Goal: Task Accomplishment & Management: Complete application form

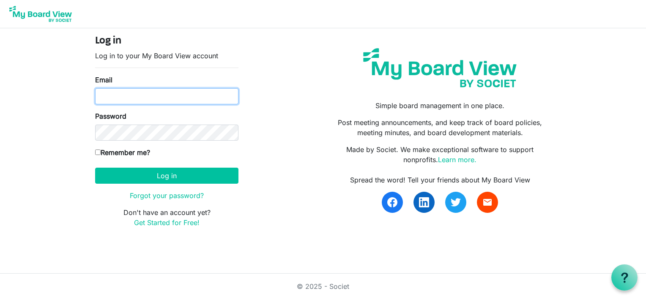
click at [130, 95] on input "Email" at bounding box center [166, 96] width 143 height 16
type input "[EMAIL_ADDRESS][DOMAIN_NAME]"
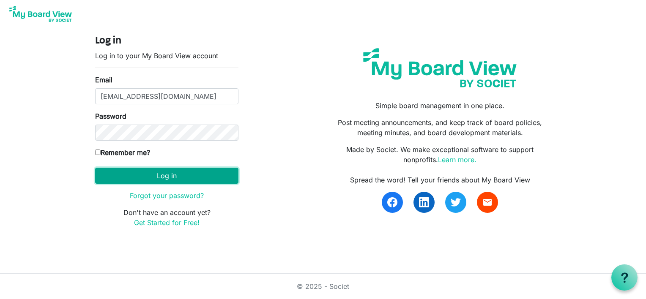
click at [147, 178] on button "Log in" at bounding box center [166, 176] width 143 height 16
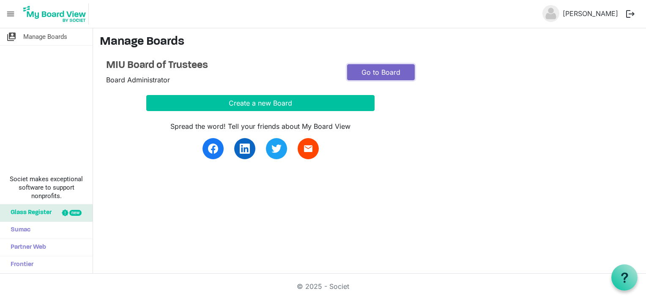
click at [384, 69] on link "Go to Board" at bounding box center [381, 72] width 68 height 16
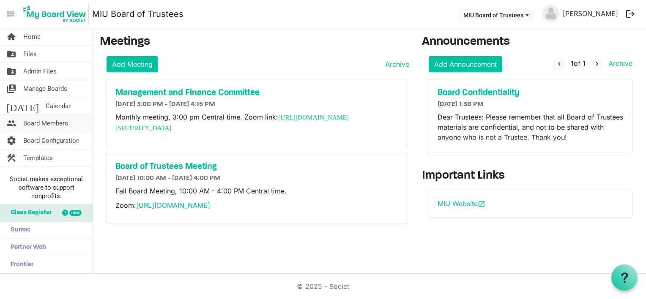
click at [49, 125] on span "Board Members" at bounding box center [45, 123] width 45 height 17
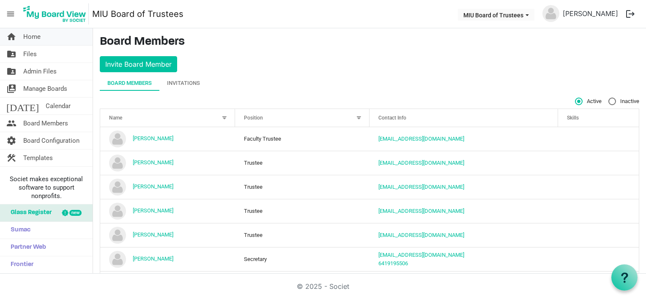
click at [32, 37] on span "Home" at bounding box center [31, 36] width 17 height 17
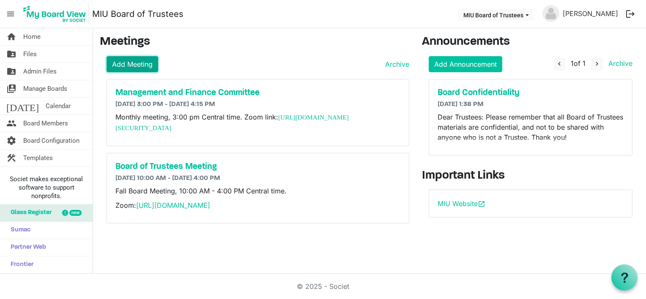
click at [129, 63] on link "Add Meeting" at bounding box center [133, 64] width 52 height 16
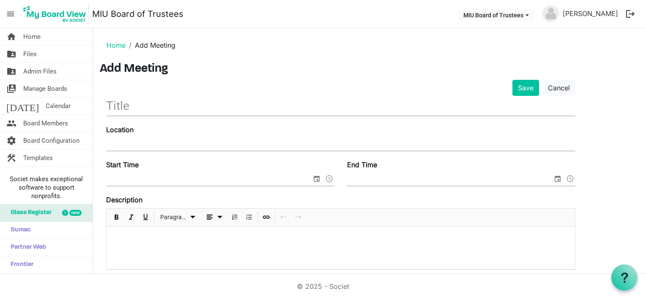
click at [122, 105] on input "text" at bounding box center [341, 106] width 470 height 20
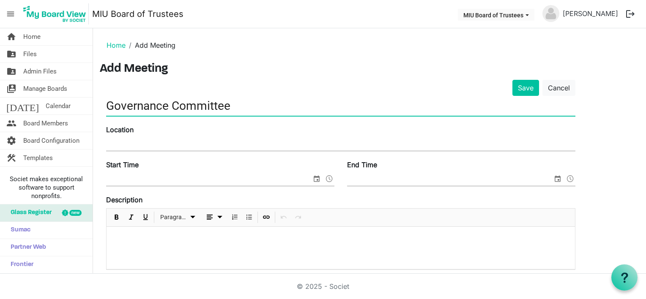
type input "Governance Committee"
click at [113, 140] on input "Location" at bounding box center [341, 144] width 470 height 13
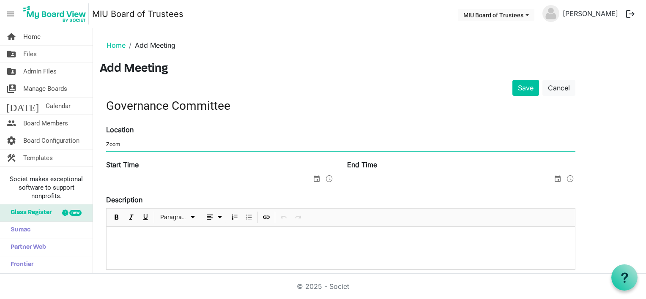
type input "Zoom"
click at [153, 256] on div at bounding box center [341, 248] width 469 height 42
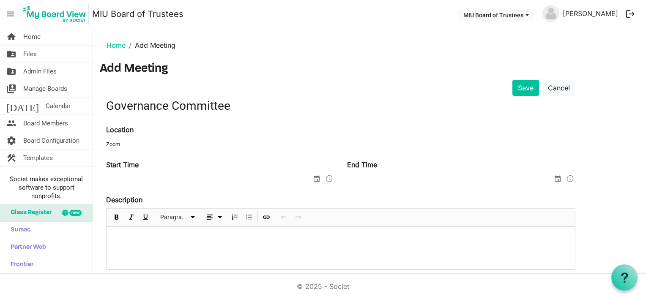
click at [131, 174] on input "Start Time" at bounding box center [209, 179] width 206 height 13
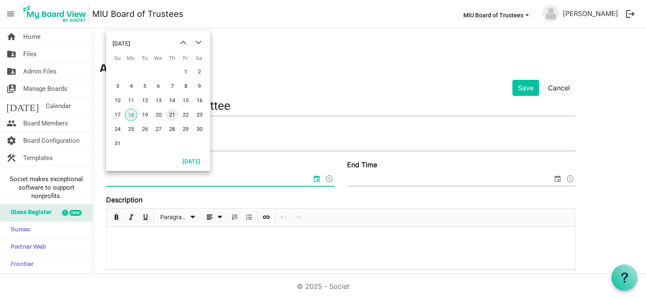
click at [169, 115] on span "21" at bounding box center [172, 115] width 13 height 13
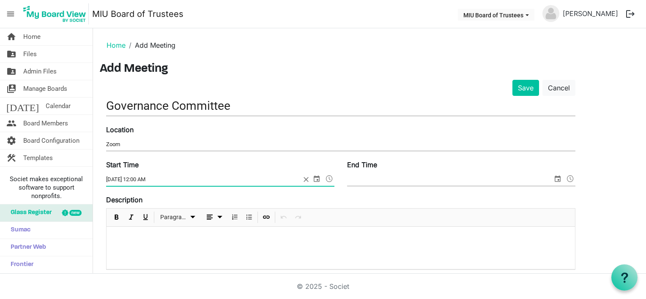
click at [330, 178] on span at bounding box center [329, 178] width 10 height 11
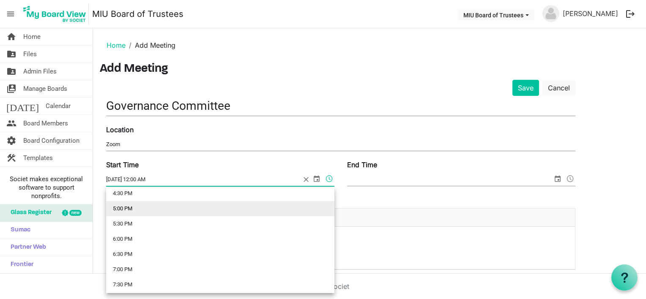
scroll to position [423, 0]
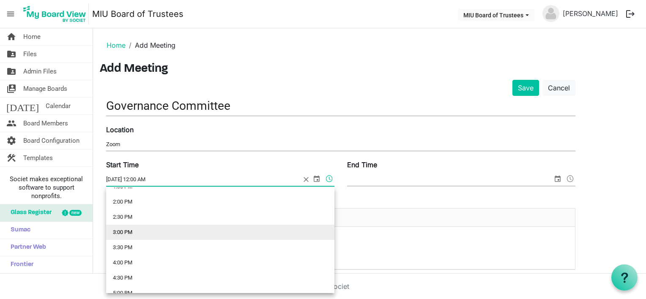
click at [125, 231] on li "3:00 PM" at bounding box center [220, 232] width 228 height 15
type input "8/21/2025 3:00 PM"
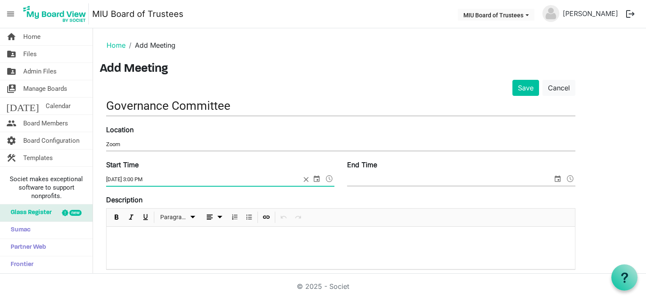
click at [557, 178] on span "select" at bounding box center [558, 178] width 10 height 11
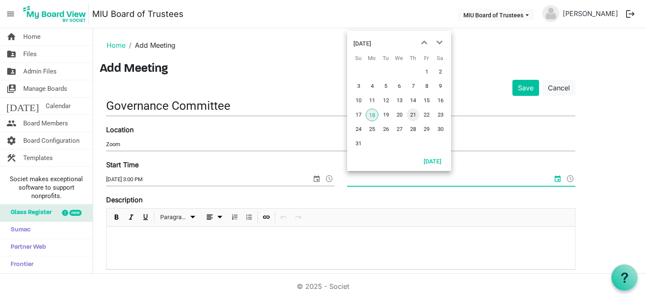
click at [413, 114] on span "21" at bounding box center [413, 115] width 13 height 13
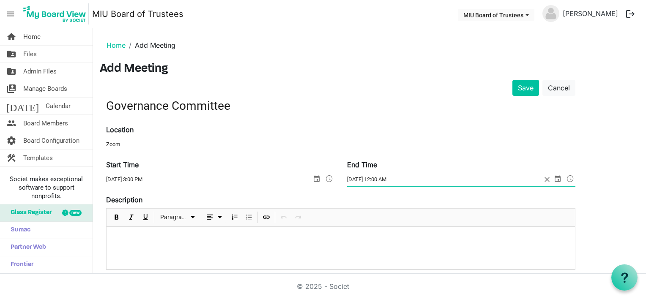
click at [572, 177] on span at bounding box center [571, 178] width 10 height 11
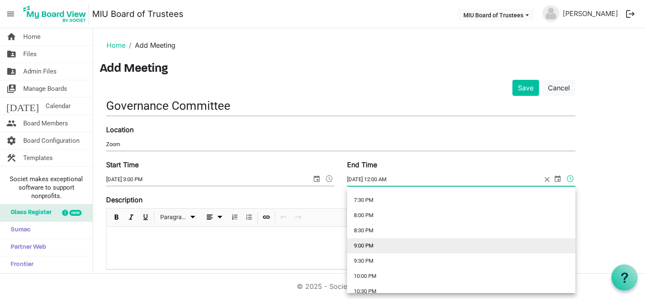
scroll to position [465, 0]
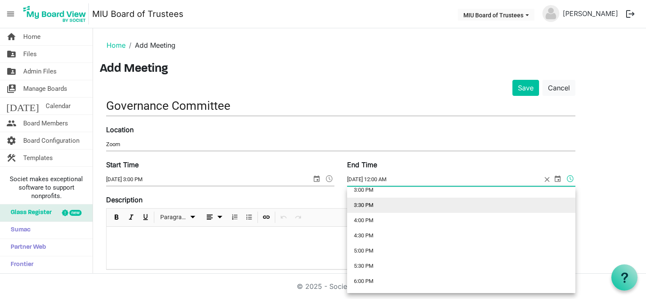
click at [365, 206] on li "3:30 PM" at bounding box center [461, 205] width 228 height 15
type input "8/21/2025 3:30 PM"
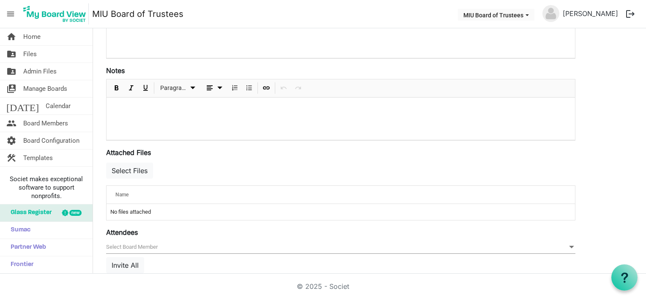
scroll to position [85, 0]
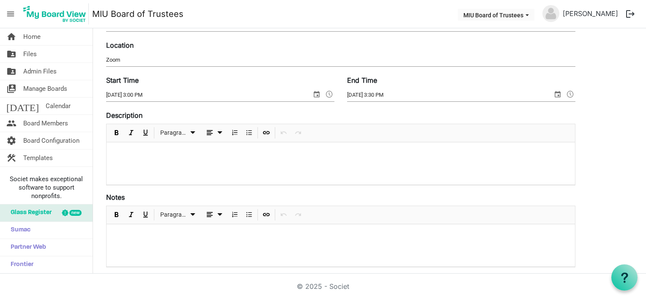
click at [194, 288] on div "© 2025 - Societ" at bounding box center [323, 286] width 482 height 25
click at [124, 147] on div at bounding box center [341, 164] width 469 height 42
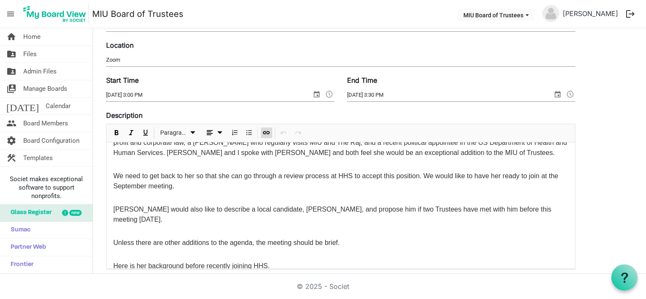
scroll to position [0, 0]
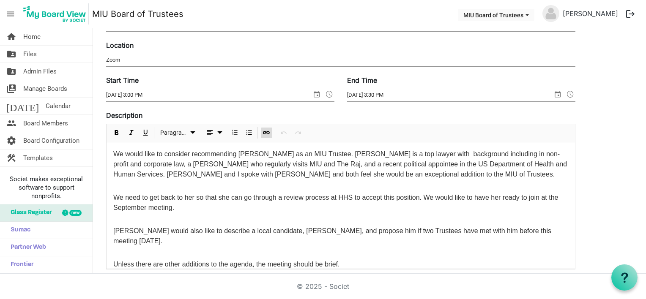
click at [118, 185] on p at bounding box center [340, 184] width 455 height 9
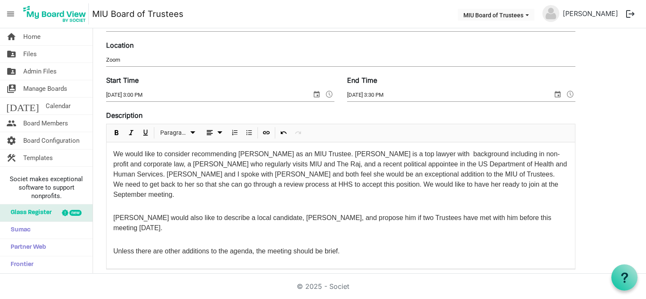
click at [118, 203] on p at bounding box center [340, 204] width 455 height 9
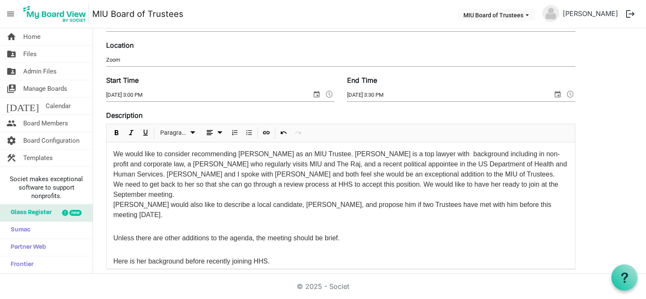
click at [119, 222] on p at bounding box center [340, 224] width 455 height 9
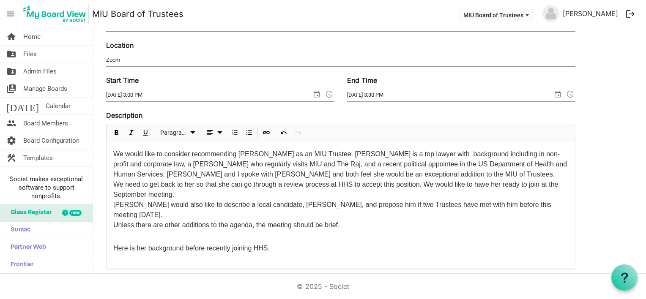
click at [115, 238] on p at bounding box center [340, 235] width 455 height 9
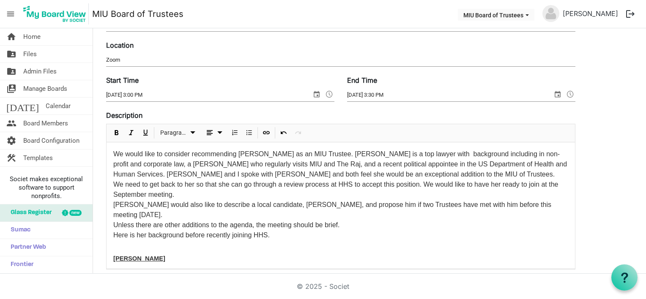
click at [115, 247] on p at bounding box center [340, 245] width 455 height 9
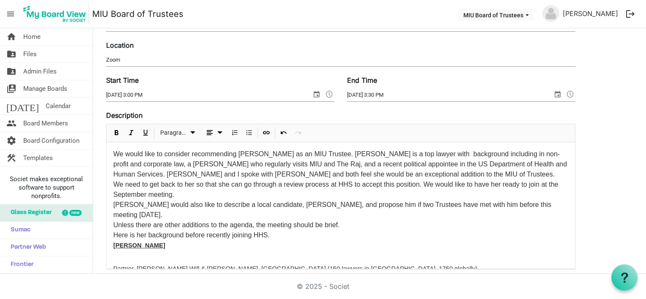
scroll to position [83, 0]
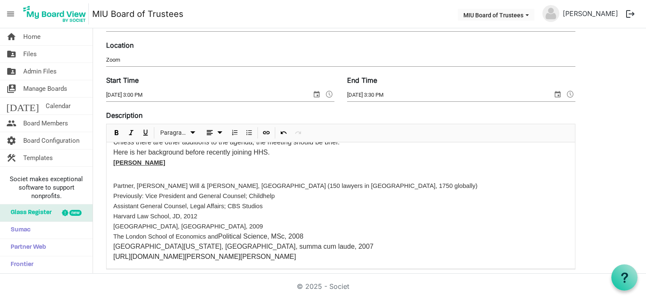
click at [117, 175] on p at bounding box center [340, 172] width 455 height 9
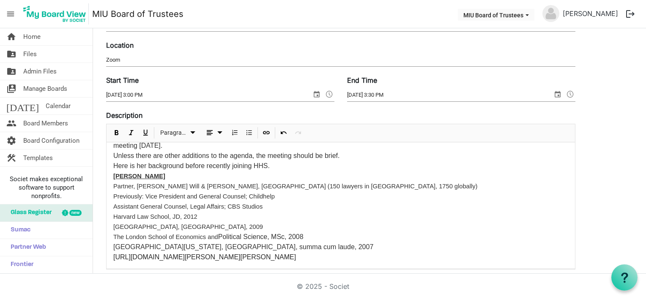
scroll to position [98, 0]
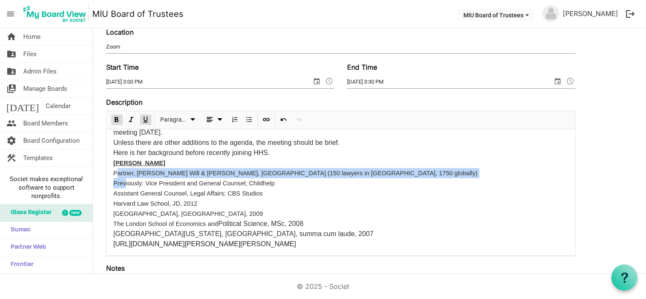
drag, startPoint x: 120, startPoint y: 178, endPoint x: 138, endPoint y: 180, distance: 18.3
click at [131, 180] on p "Partner, McDermott Will & Emery, Los Angeles (150 lawyers in LA, 1750 globally)…" at bounding box center [340, 203] width 455 height 71
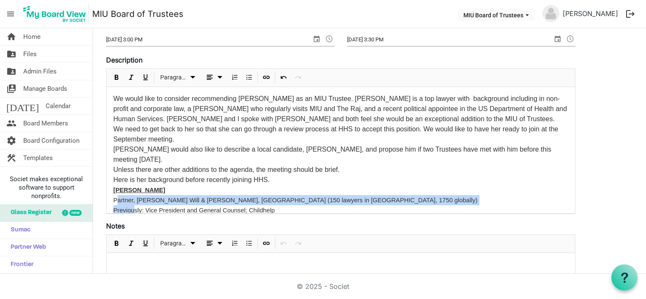
scroll to position [182, 0]
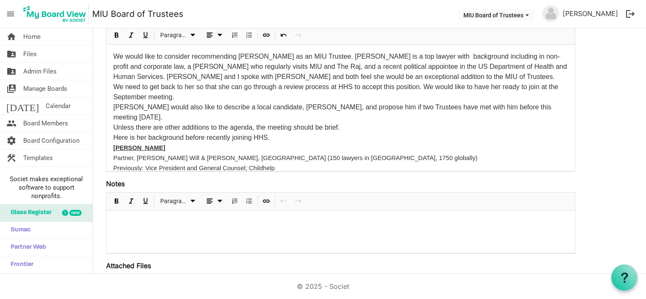
click at [193, 228] on div at bounding box center [341, 232] width 469 height 42
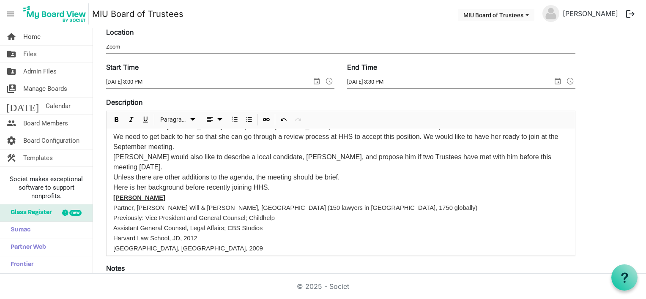
scroll to position [69, 0]
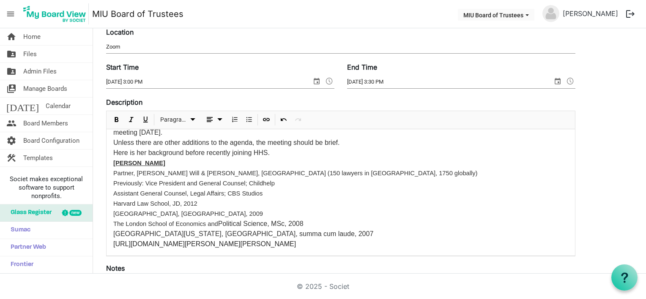
drag, startPoint x: 342, startPoint y: 139, endPoint x: 392, endPoint y: 259, distance: 129.9
click at [392, 259] on form "Save Cancel Governance Committee Location Zoom Start Time 8/21/2025 3:00 PM End…" at bounding box center [341, 248] width 470 height 532
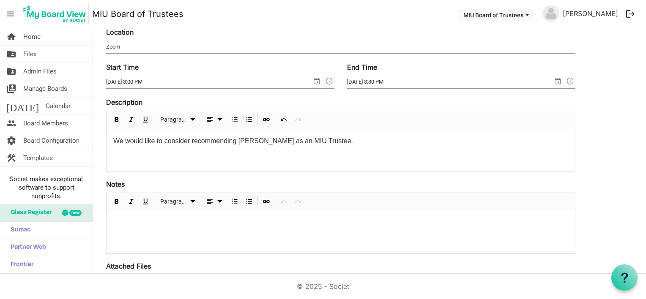
scroll to position [168, 0]
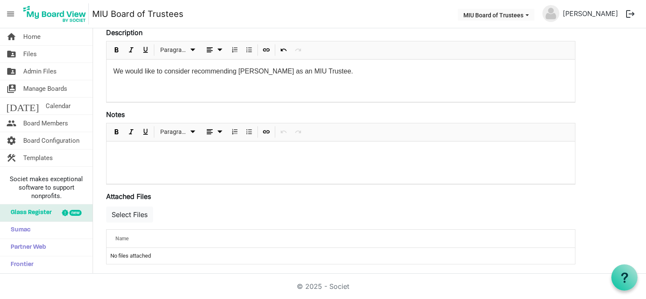
click at [136, 147] on div at bounding box center [341, 163] width 469 height 42
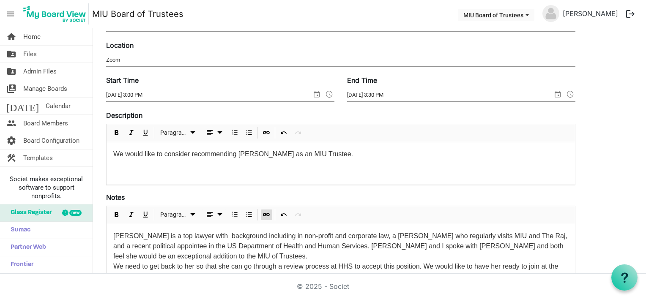
scroll to position [0, 0]
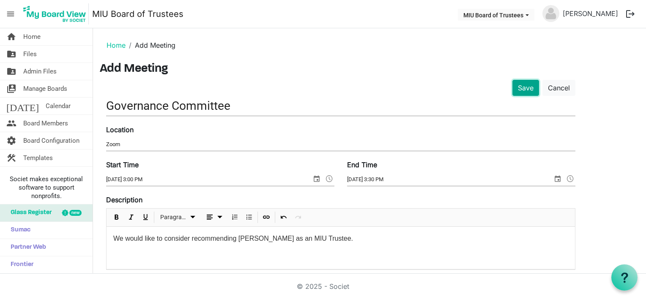
click at [526, 85] on button "Save" at bounding box center [526, 88] width 27 height 16
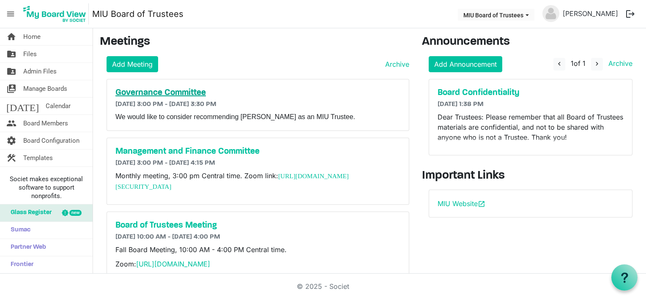
click at [156, 93] on h5 "Governance Committee" at bounding box center [257, 93] width 285 height 10
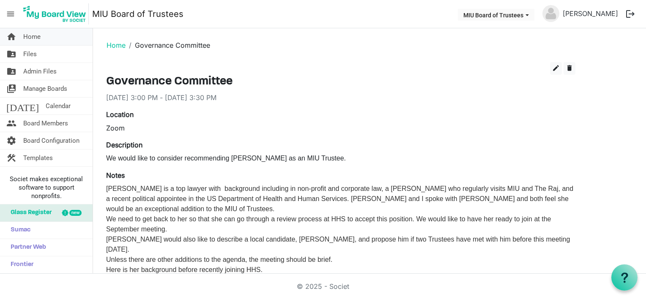
click at [31, 37] on span "Home" at bounding box center [31, 36] width 17 height 17
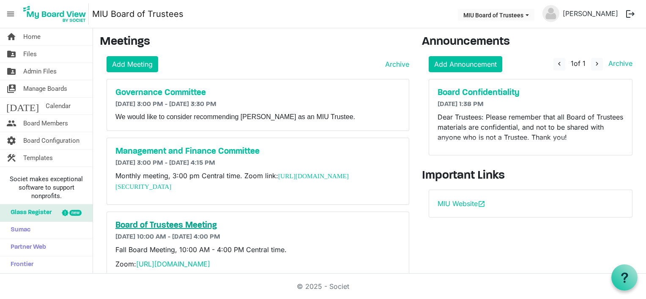
scroll to position [21, 0]
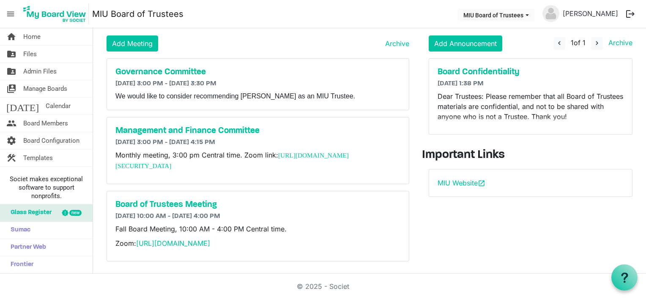
click at [255, 287] on div "© 2025 - Societ" at bounding box center [323, 286] width 482 height 25
click at [129, 44] on link "Add Meeting" at bounding box center [133, 44] width 52 height 16
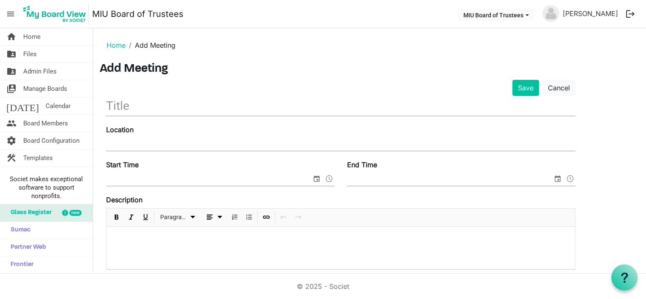
click at [136, 106] on input "text" at bounding box center [341, 106] width 470 height 20
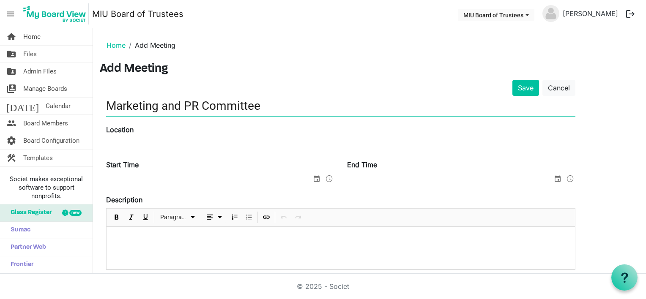
type input "Marketing and PR Committee"
click at [129, 143] on input "Location" at bounding box center [341, 144] width 470 height 13
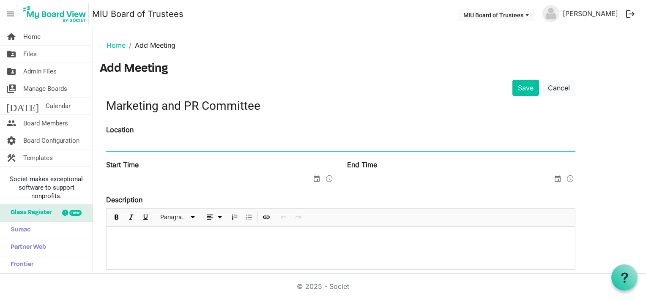
type input "Zoom"
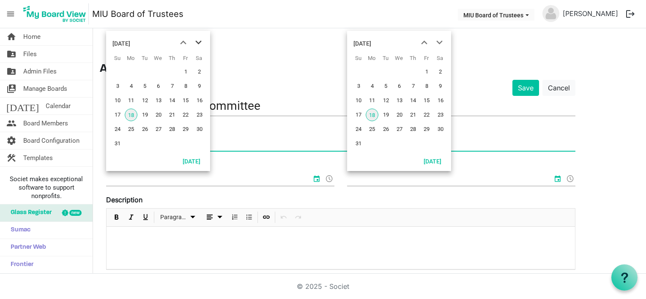
click at [200, 43] on span "next month" at bounding box center [198, 42] width 15 height 15
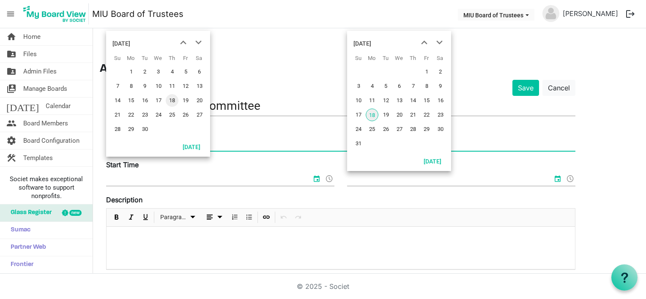
click at [201, 86] on span "13" at bounding box center [199, 86] width 13 height 13
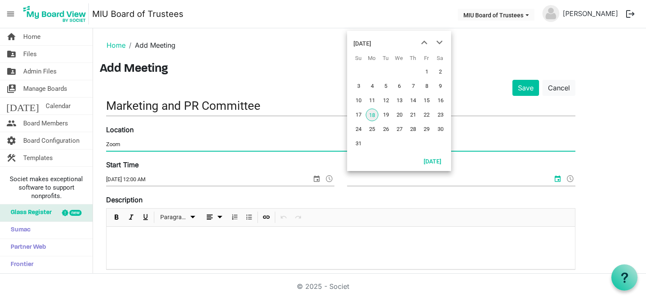
click at [330, 179] on span at bounding box center [329, 178] width 10 height 11
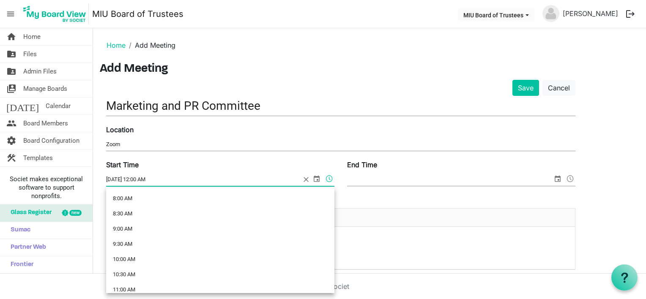
scroll to position [252, 0]
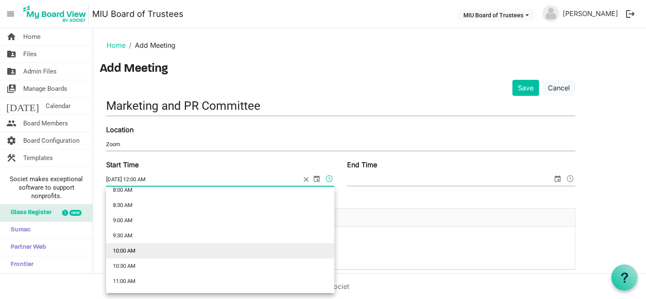
click at [134, 250] on li "10:00 AM" at bounding box center [220, 251] width 228 height 15
type input "[DATE] 10:00 AM"
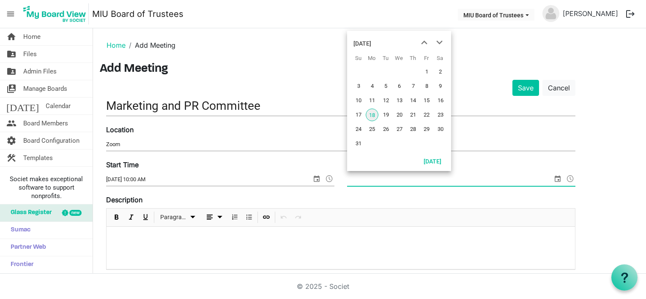
click at [558, 177] on span "select" at bounding box center [558, 178] width 10 height 11
click at [440, 42] on span "next month" at bounding box center [439, 42] width 15 height 15
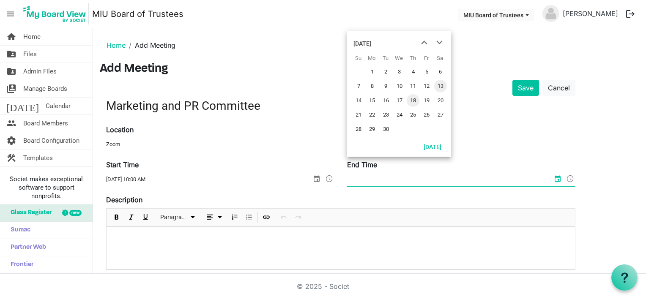
click at [439, 84] on span "13" at bounding box center [440, 86] width 13 height 13
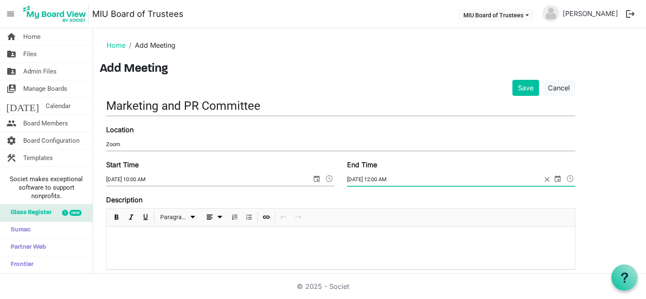
click at [570, 179] on span at bounding box center [571, 178] width 10 height 11
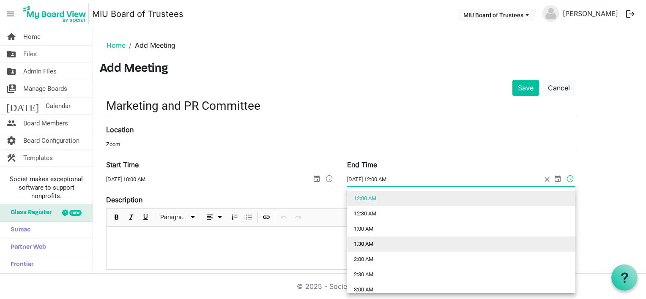
scroll to position [338, 0]
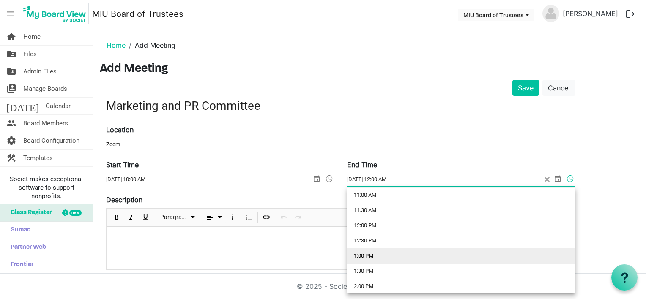
click at [373, 255] on li "1:00 PM" at bounding box center [461, 256] width 228 height 15
type input "9/13/2025 1:00 PM"
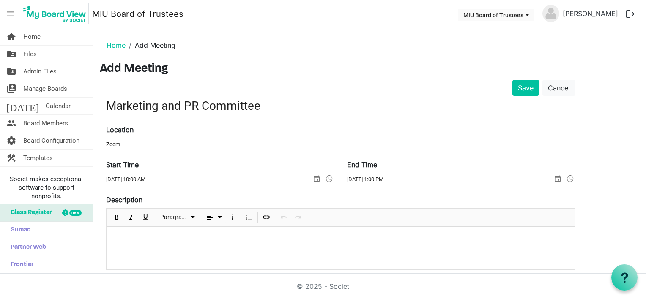
click at [126, 234] on p at bounding box center [340, 238] width 455 height 9
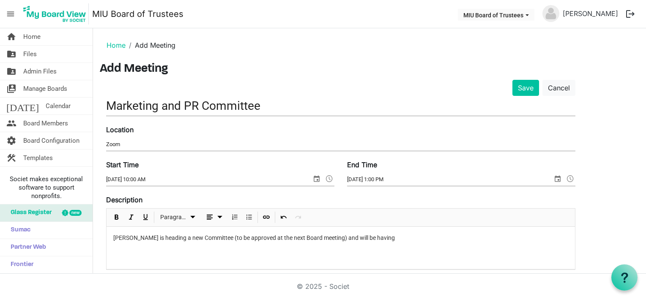
click at [86, 280] on div "© 2025 - Societ" at bounding box center [323, 286] width 482 height 25
click at [405, 237] on p "Elizabeth Fauerso is heading a new Committee (to be approved at the next Board …" at bounding box center [340, 238] width 455 height 9
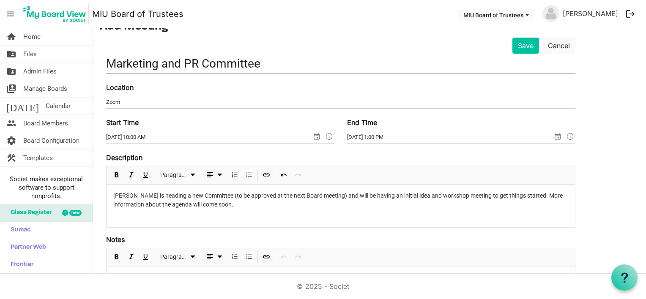
scroll to position [0, 0]
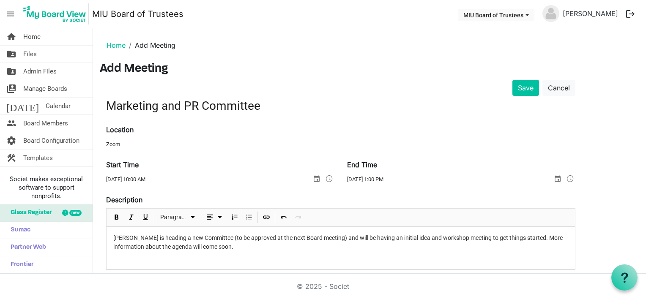
click at [155, 247] on p "Elizabeth Fauerso is heading a new Committee (to be approved at the next Board …" at bounding box center [340, 243] width 455 height 18
click at [161, 245] on p "Elizabeth Fauerso is heading a new Committee (to be approved at the next Board …" at bounding box center [340, 243] width 455 height 18
click at [523, 85] on button "Save" at bounding box center [526, 88] width 27 height 16
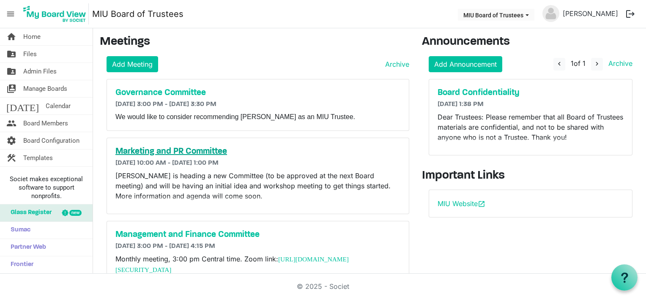
click at [174, 153] on h5 "Marketing and PR Committee" at bounding box center [257, 152] width 285 height 10
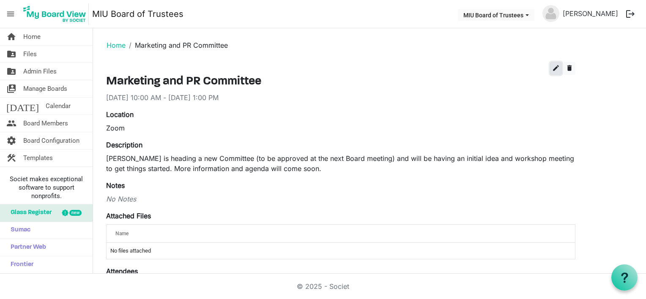
click at [556, 68] on span "edit" at bounding box center [556, 68] width 8 height 8
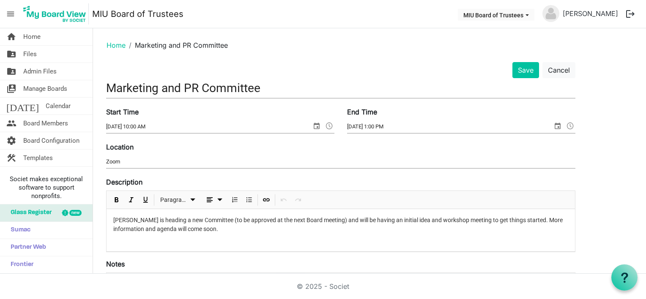
scroll to position [85, 0]
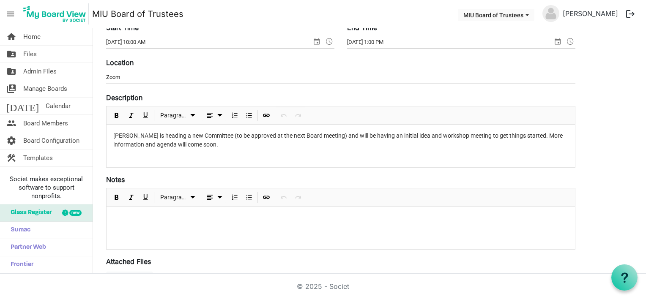
click at [143, 145] on p "[PERSON_NAME] is heading a new Committee (to be approved at the next Board meet…" at bounding box center [340, 141] width 455 height 18
click at [277, 146] on p "[PERSON_NAME] is heading a new Committee (to be approved at the next Board meet…" at bounding box center [340, 141] width 455 height 18
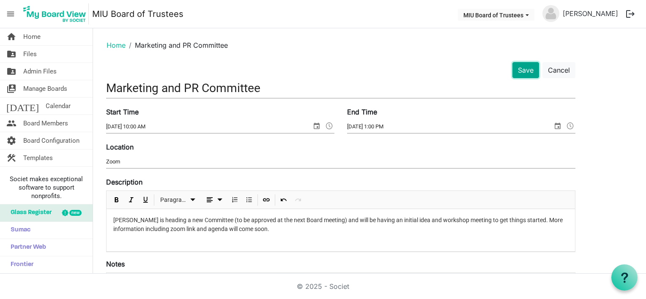
click at [527, 70] on button "Save" at bounding box center [526, 70] width 27 height 16
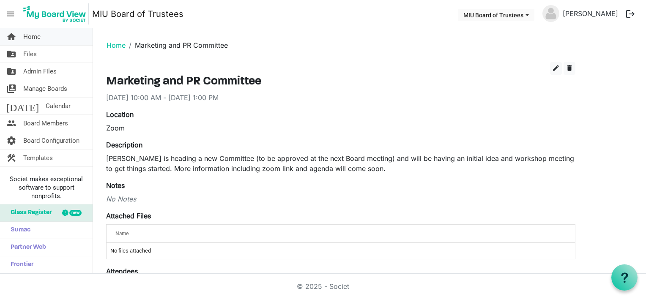
click at [37, 37] on span "Home" at bounding box center [31, 36] width 17 height 17
